Goal: Task Accomplishment & Management: Manage account settings

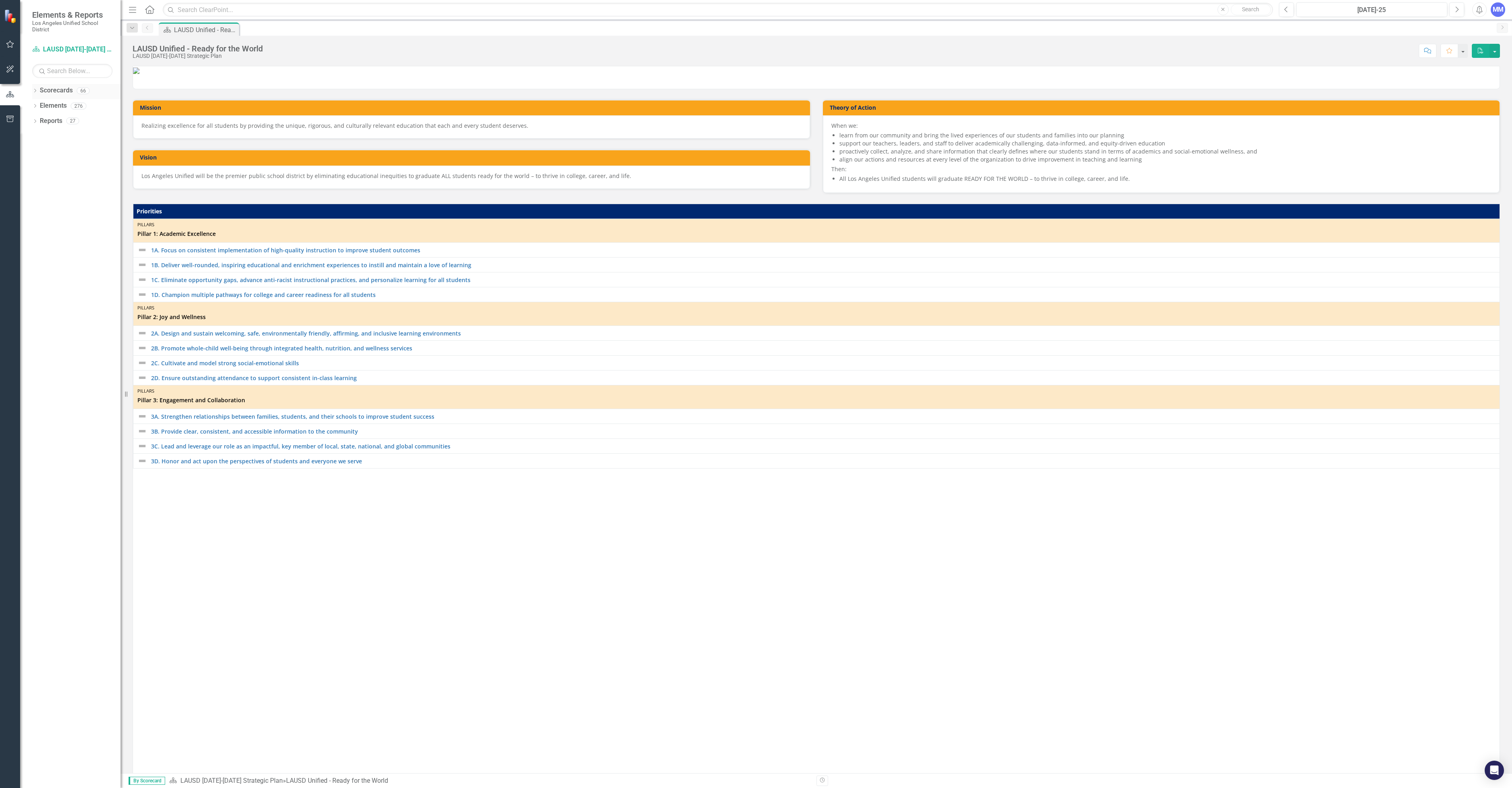
click at [37, 91] on icon "Dropdown" at bounding box center [35, 92] width 6 height 5
click at [39, 107] on icon "Dropdown" at bounding box center [39, 106] width 6 height 5
click at [86, 267] on div "Office of Environmental Health and Safety" at bounding box center [82, 260] width 76 height 15
click at [86, 272] on link "Human Resources" at bounding box center [86, 273] width 68 height 9
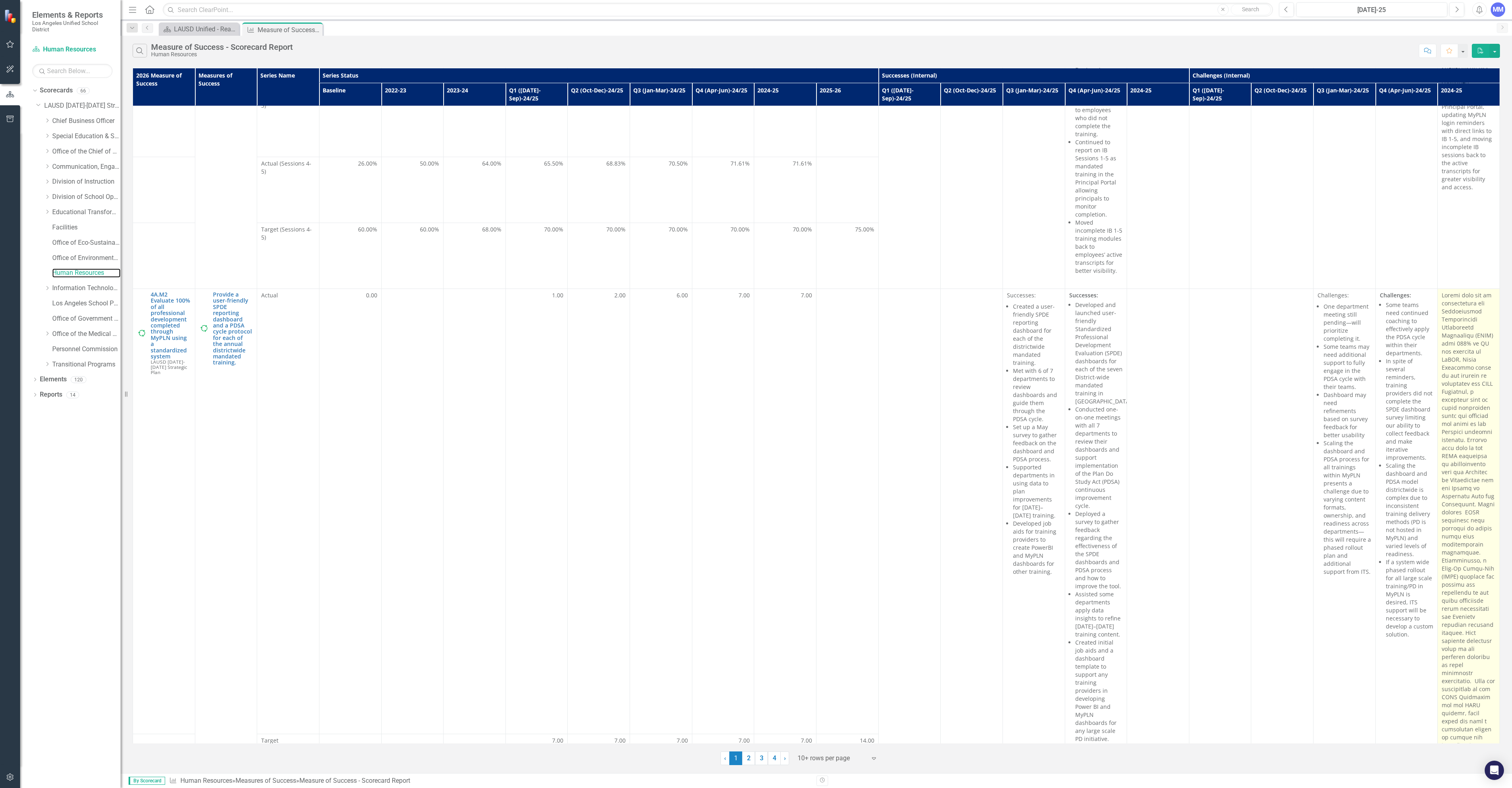
scroll to position [412, 0]
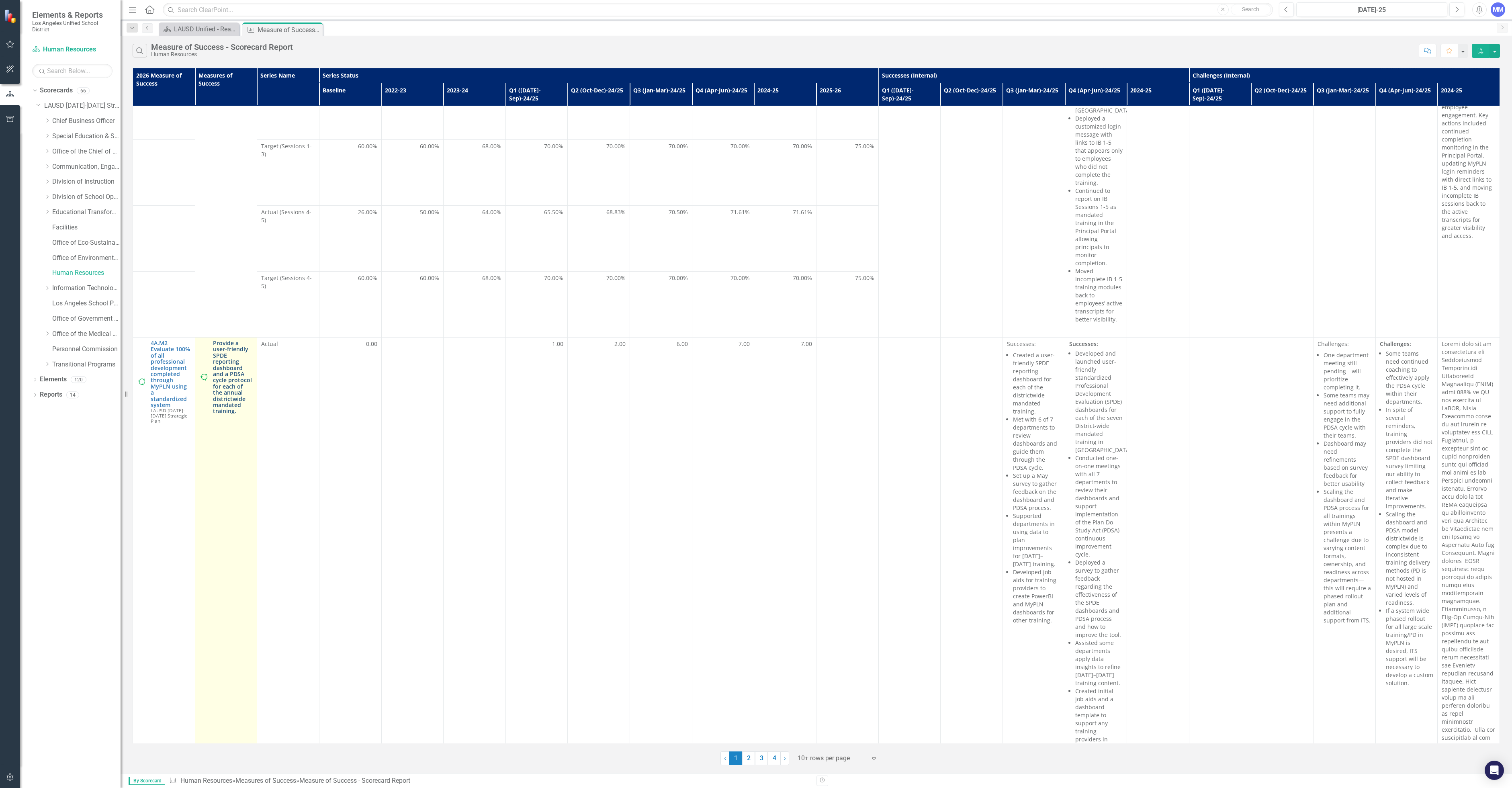
click at [221, 346] on link "Provide a user-friendly SPDE reporting dashboard and a PDSA cycle protocol for …" at bounding box center [233, 377] width 40 height 75
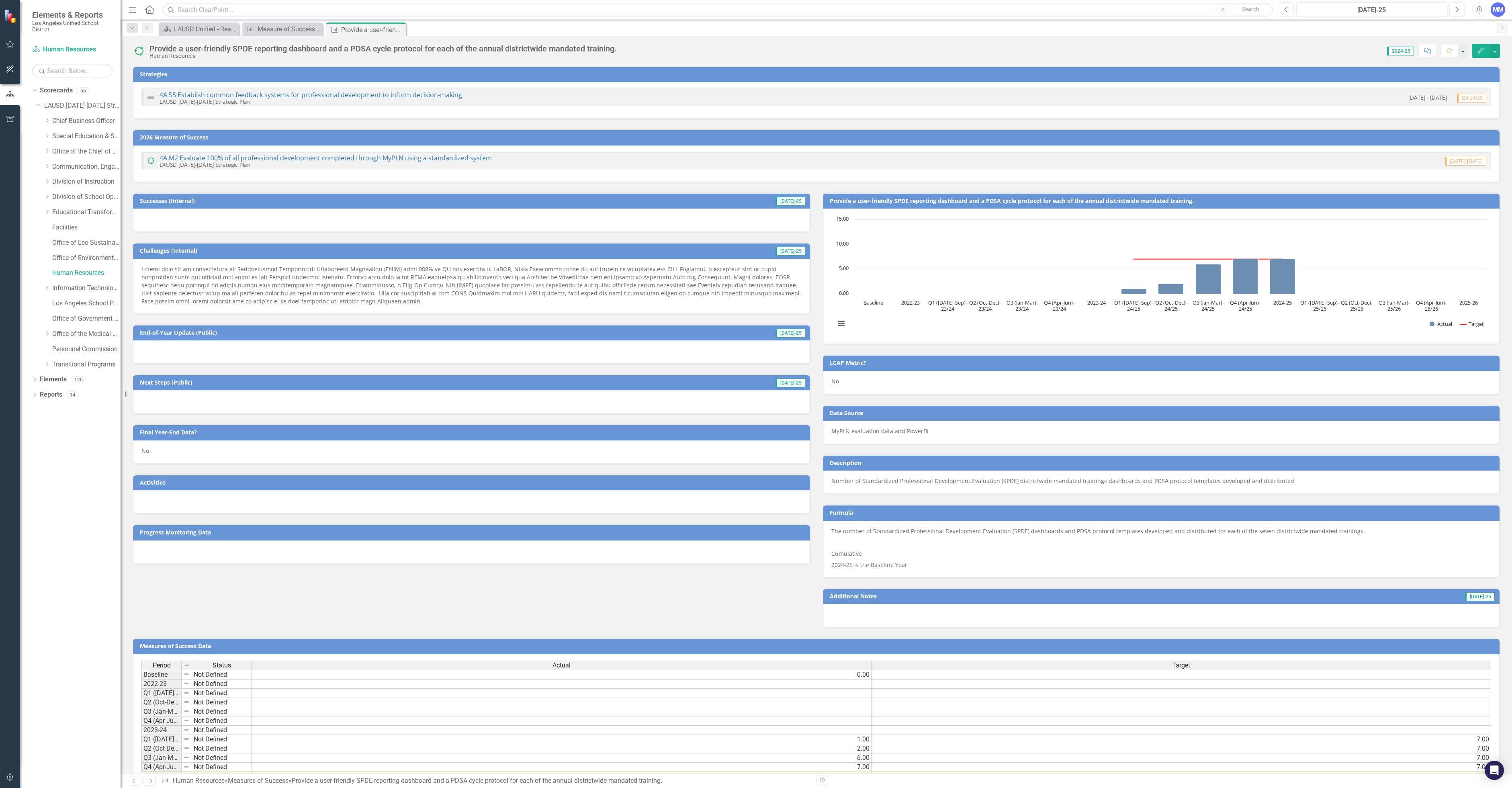
scroll to position [75, 0]
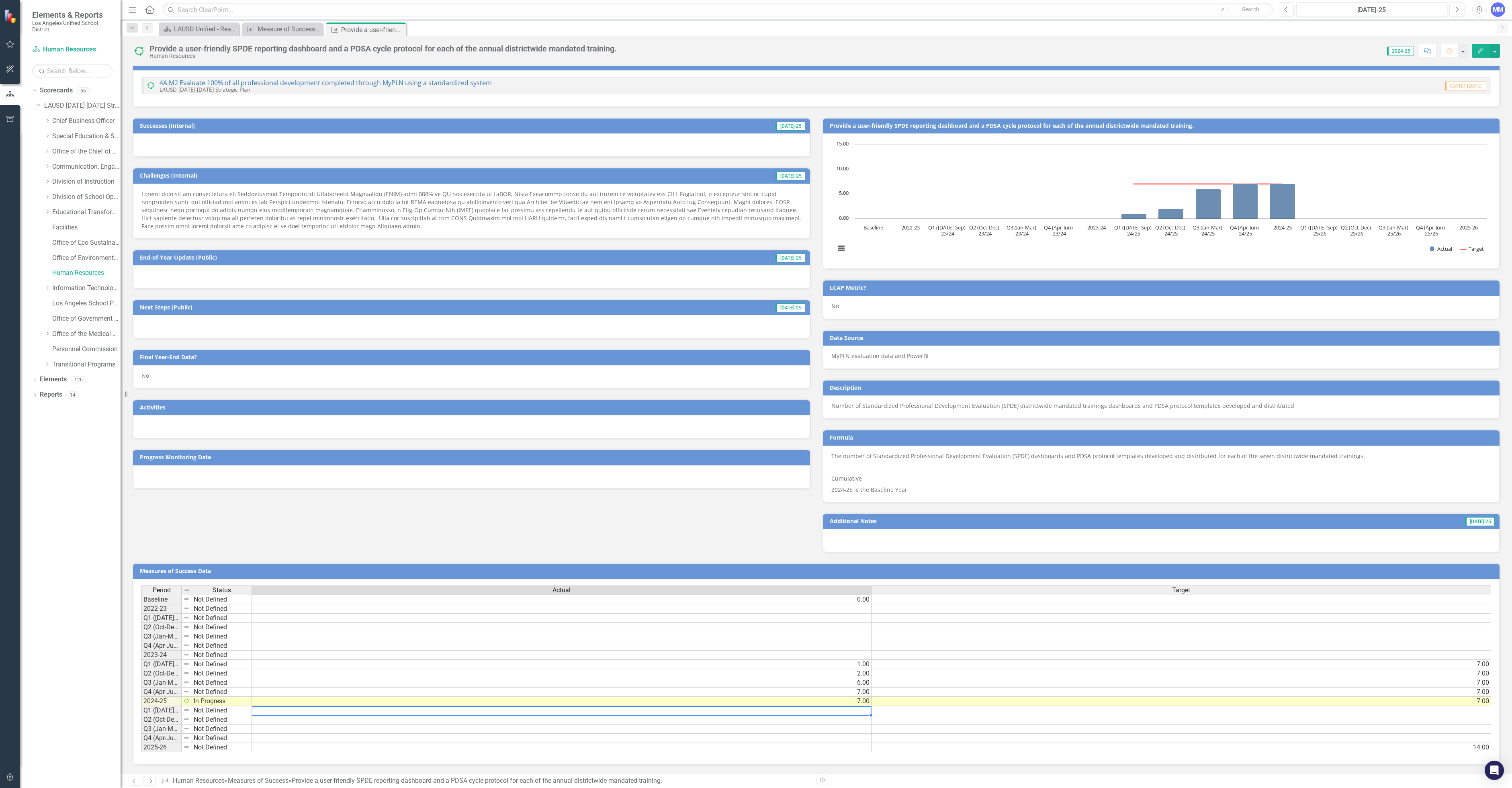
click at [640, 710] on td at bounding box center [562, 711] width 620 height 9
click at [1461, 747] on td "14.00" at bounding box center [1182, 748] width 620 height 9
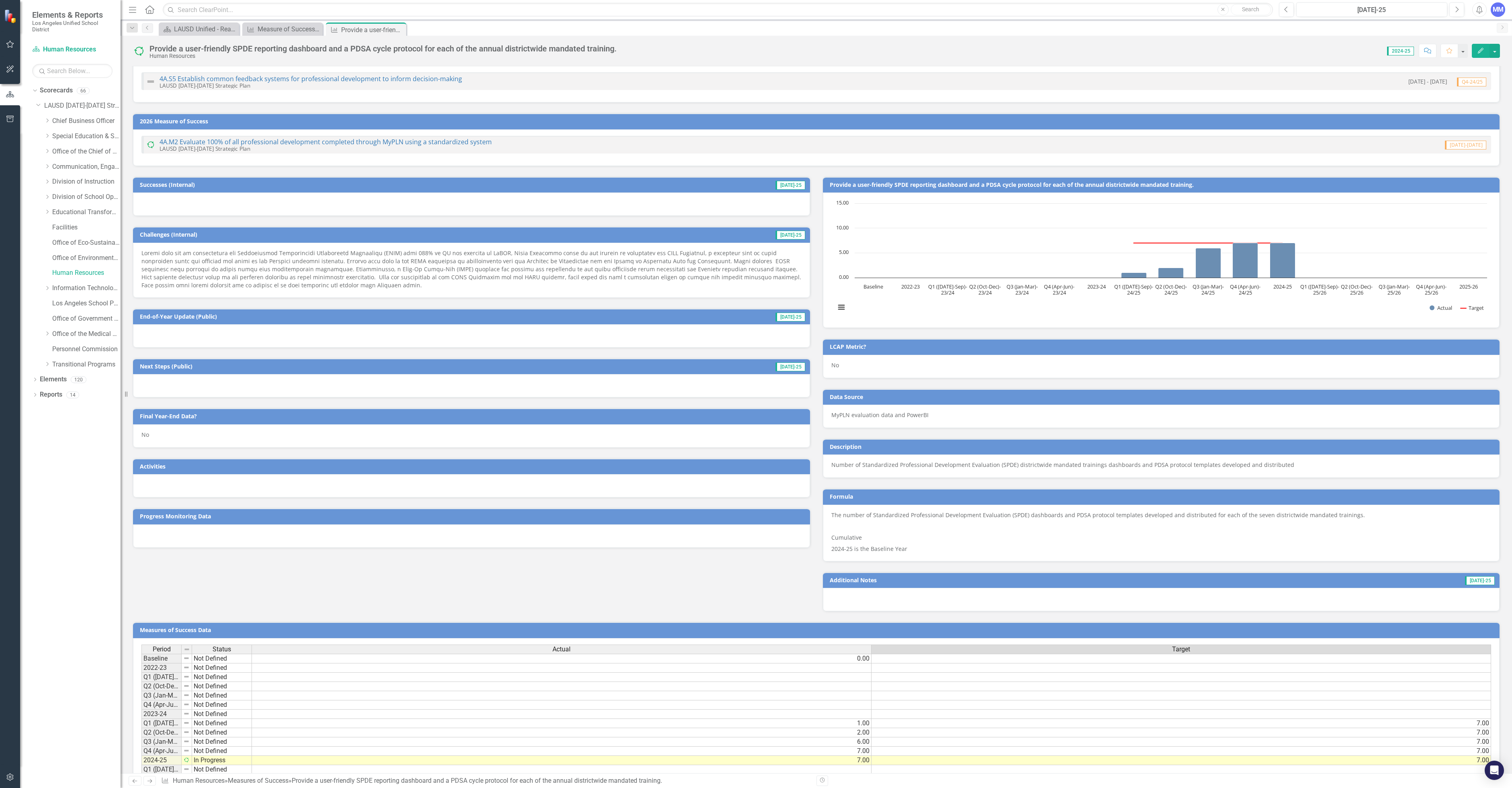
scroll to position [0, 0]
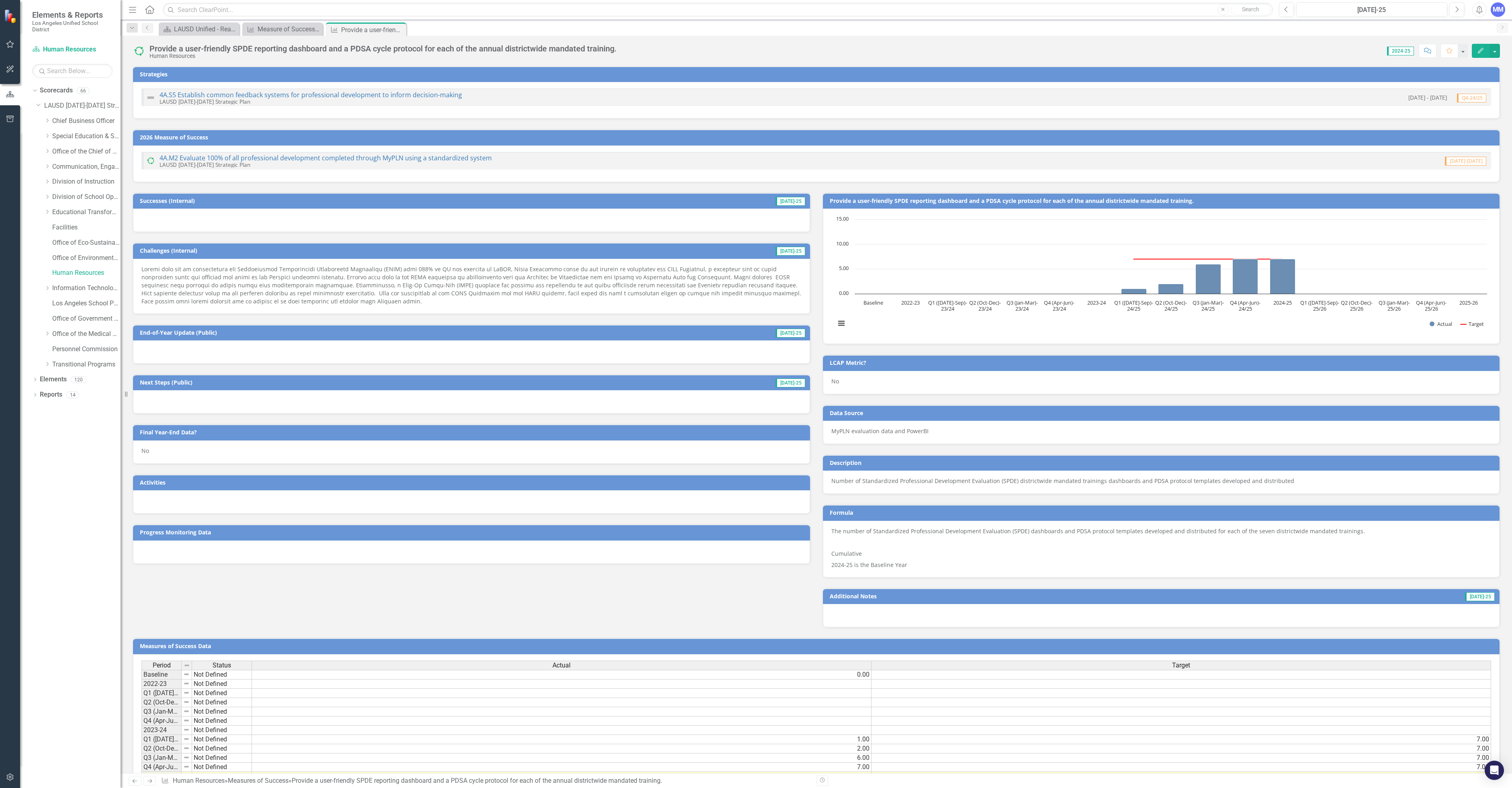
click at [1395, 50] on span "2024-25" at bounding box center [1400, 50] width 27 height 9
click at [1469, 52] on div "Edit" at bounding box center [1484, 51] width 32 height 14
click at [1464, 52] on button "button" at bounding box center [1463, 51] width 11 height 14
